Goal: Task Accomplishment & Management: Use online tool/utility

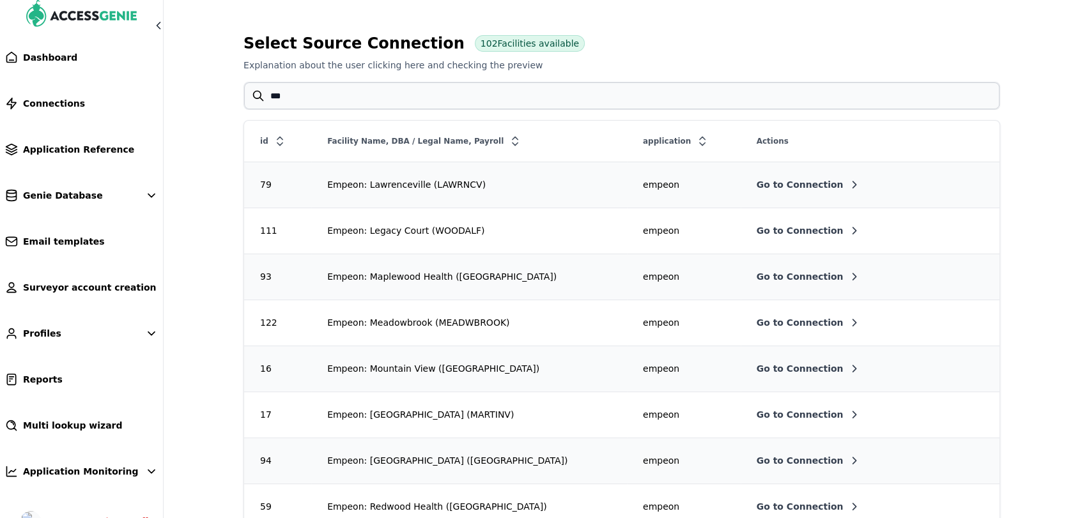
click at [757, 419] on span "Go to Connection" at bounding box center [800, 414] width 87 height 13
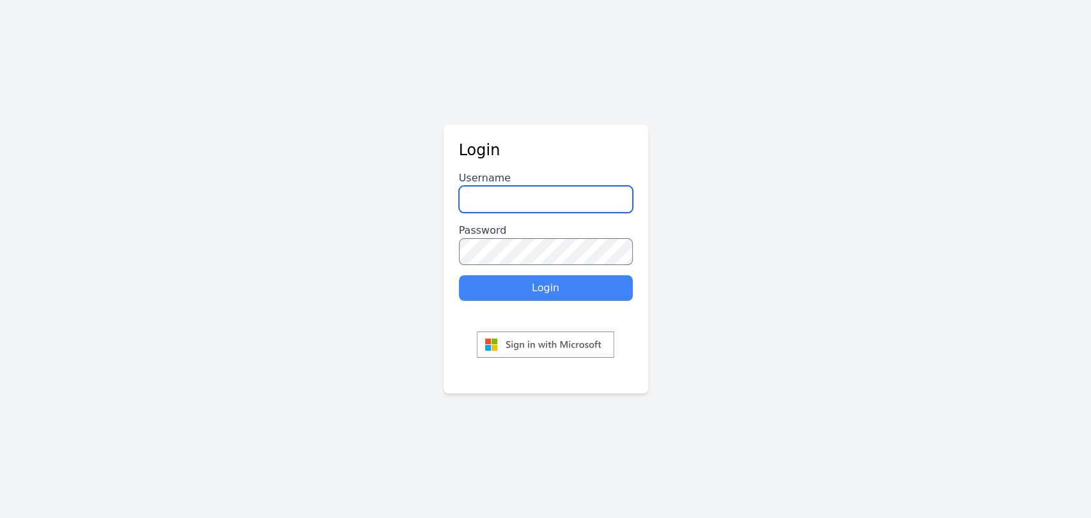
type input "********"
click at [523, 289] on button "Login" at bounding box center [546, 288] width 174 height 26
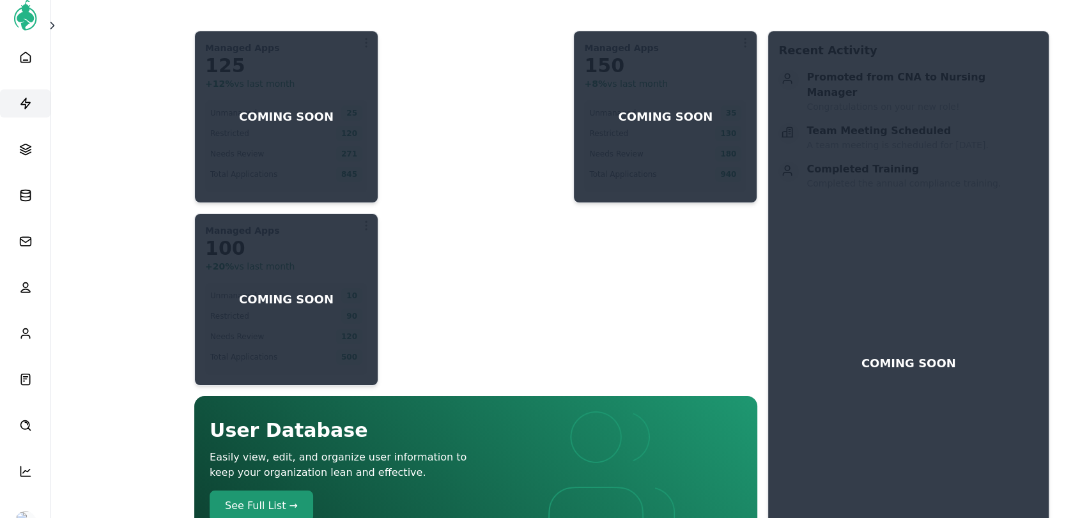
click at [38, 104] on link at bounding box center [25, 103] width 50 height 28
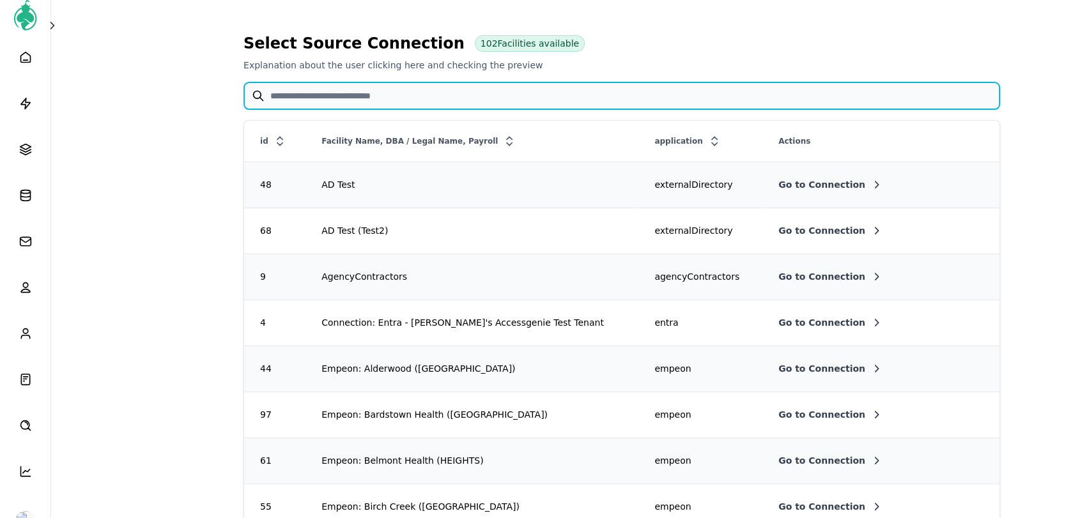
click at [291, 86] on input "text" at bounding box center [621, 95] width 755 height 27
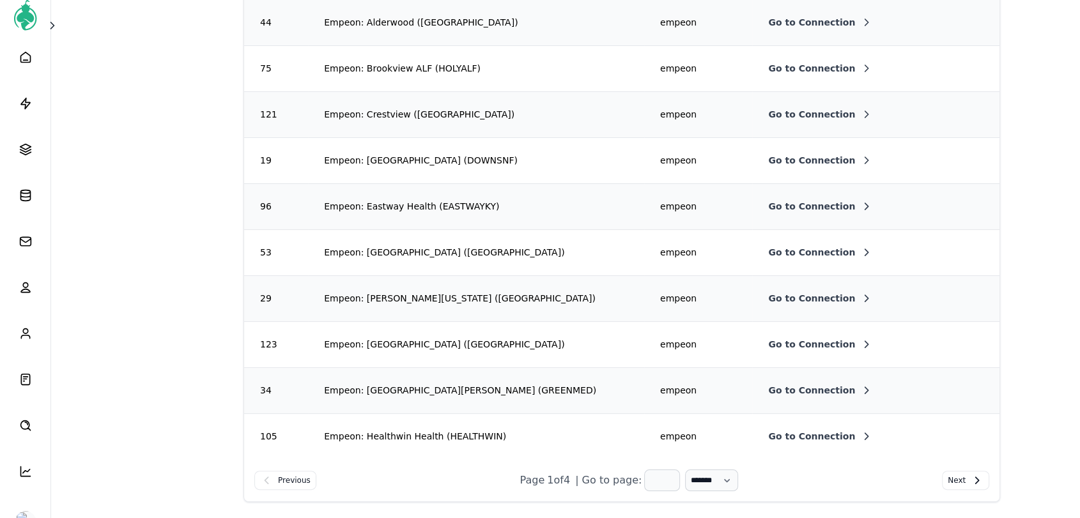
scroll to position [274, 0]
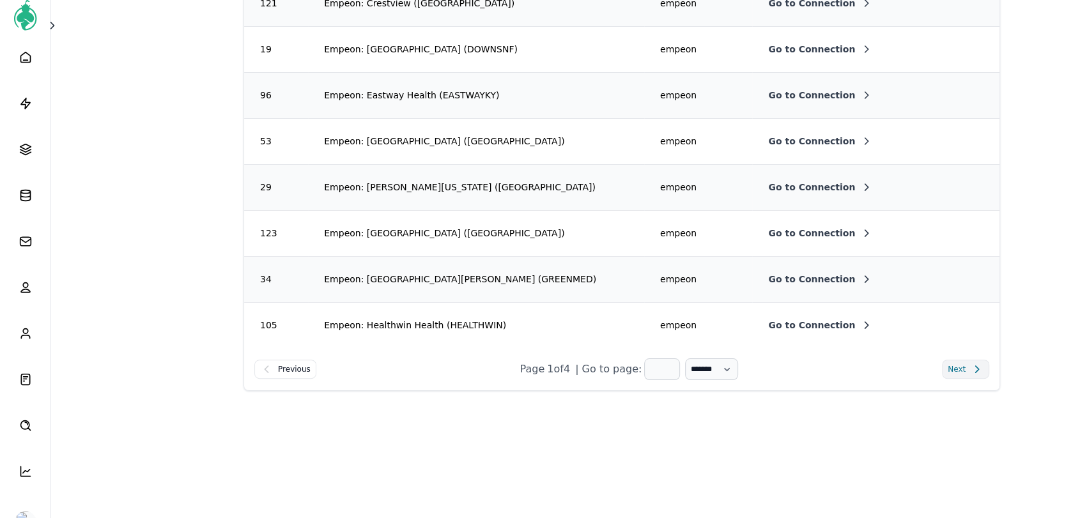
type input "***"
click at [959, 363] on span "Next" at bounding box center [957, 369] width 18 height 13
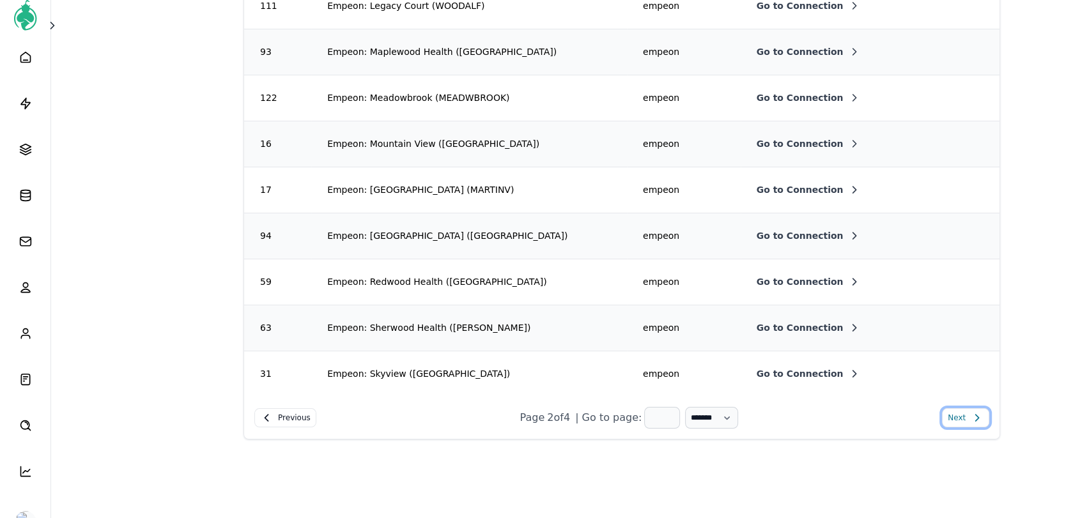
scroll to position [132, 0]
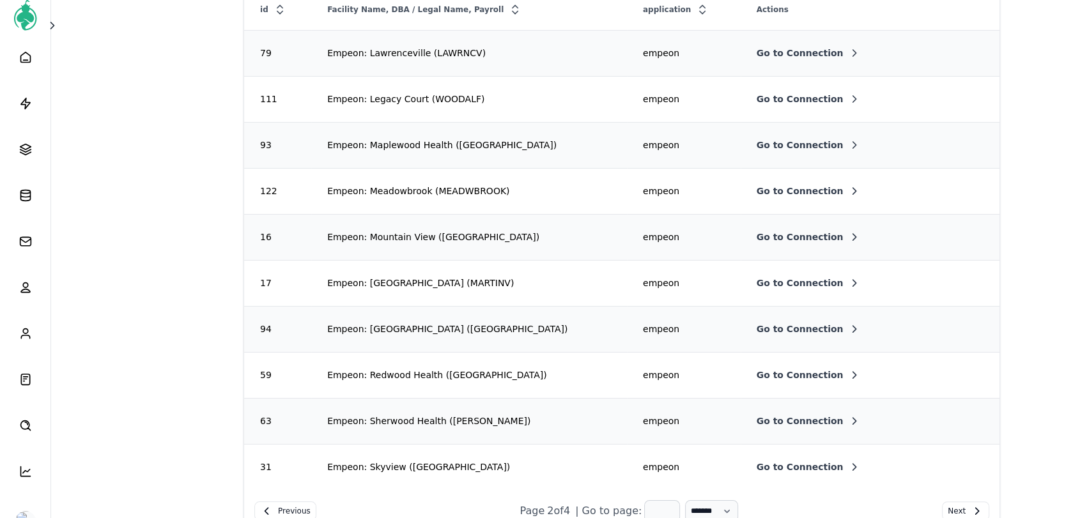
click at [757, 282] on span "Go to Connection" at bounding box center [800, 283] width 87 height 13
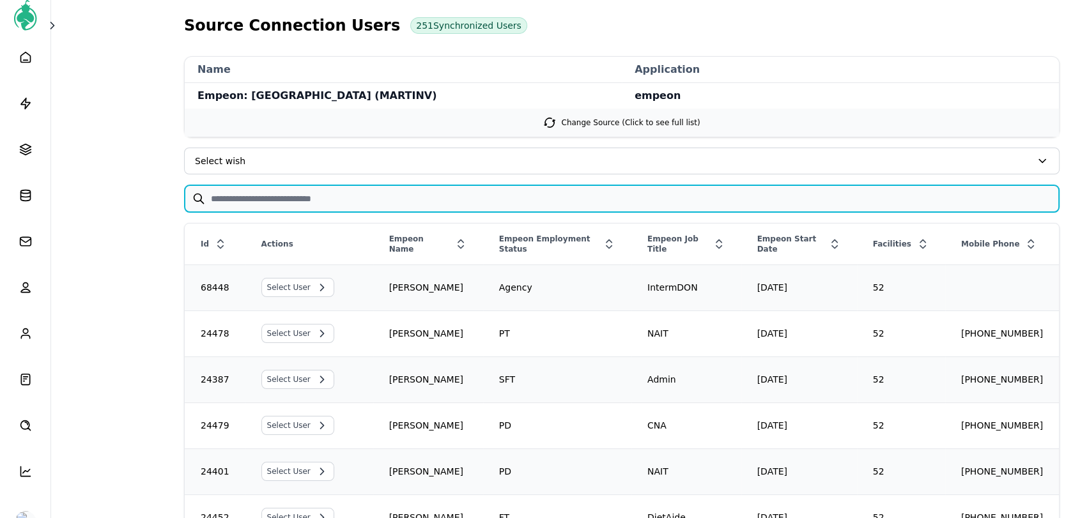
click at [270, 202] on input "text" at bounding box center [622, 198] width 874 height 27
type input "*"
